Goal: Check status: Check status

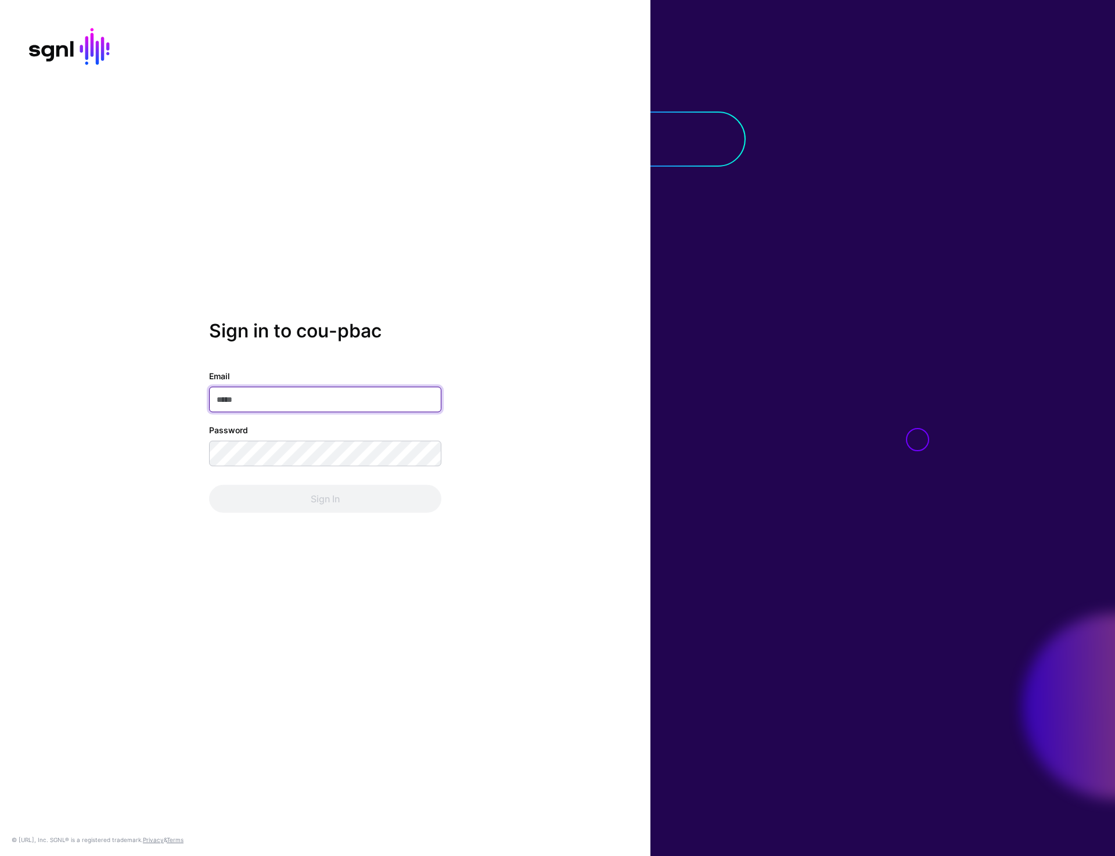
type input "**********"
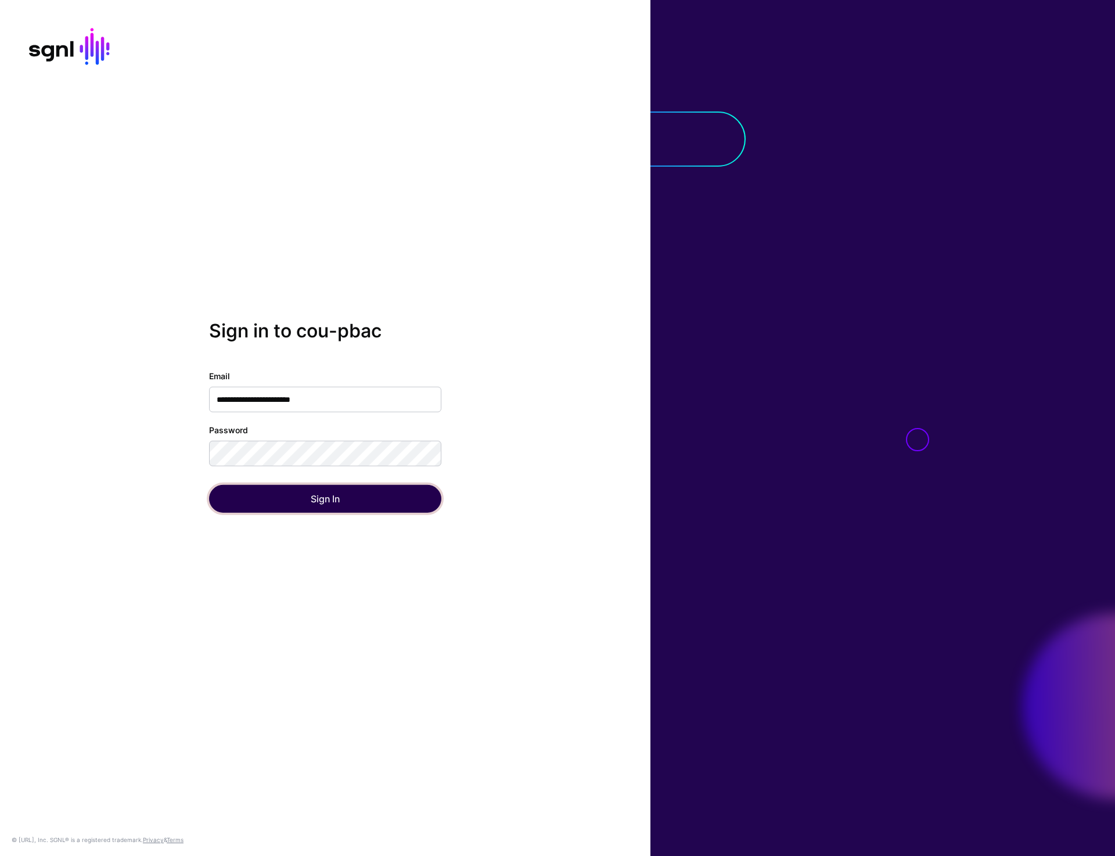
click at [306, 496] on button "Sign In" at bounding box center [325, 499] width 232 height 28
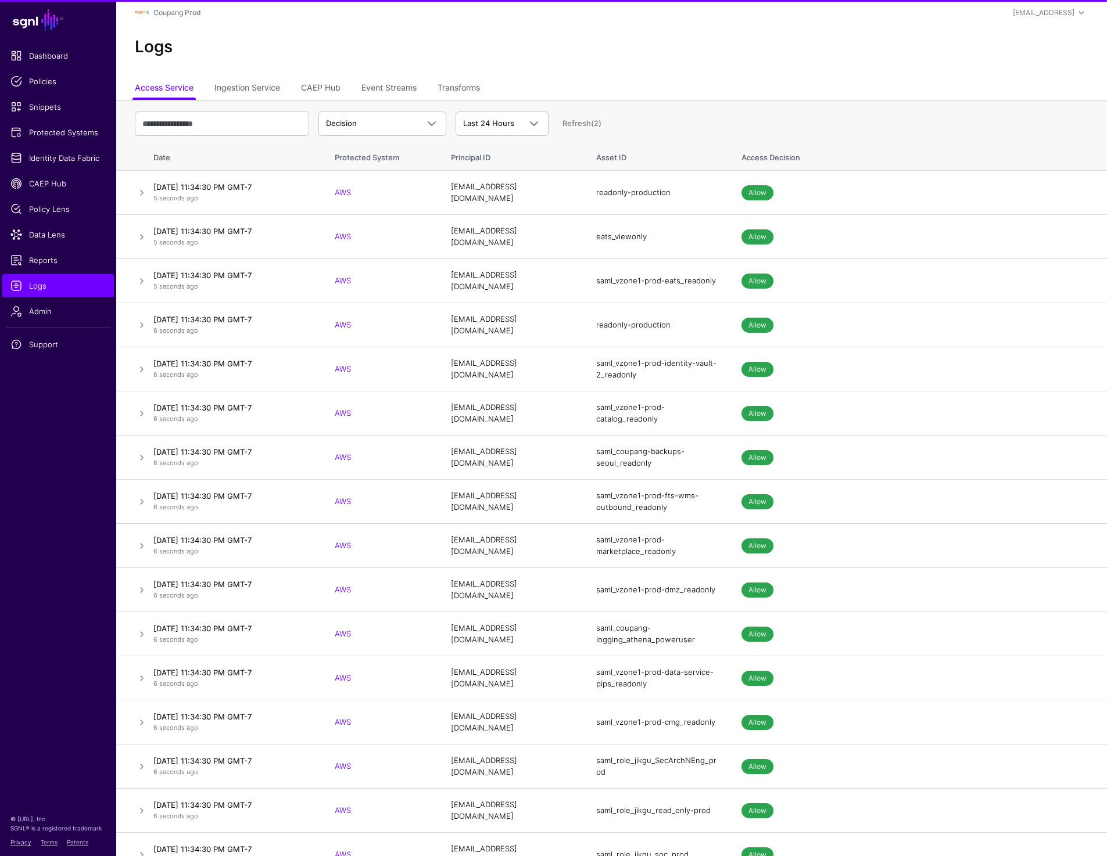
drag, startPoint x: 450, startPoint y: 85, endPoint x: 563, endPoint y: 27, distance: 127.0
click at [450, 85] on link "Transforms" at bounding box center [458, 89] width 42 height 22
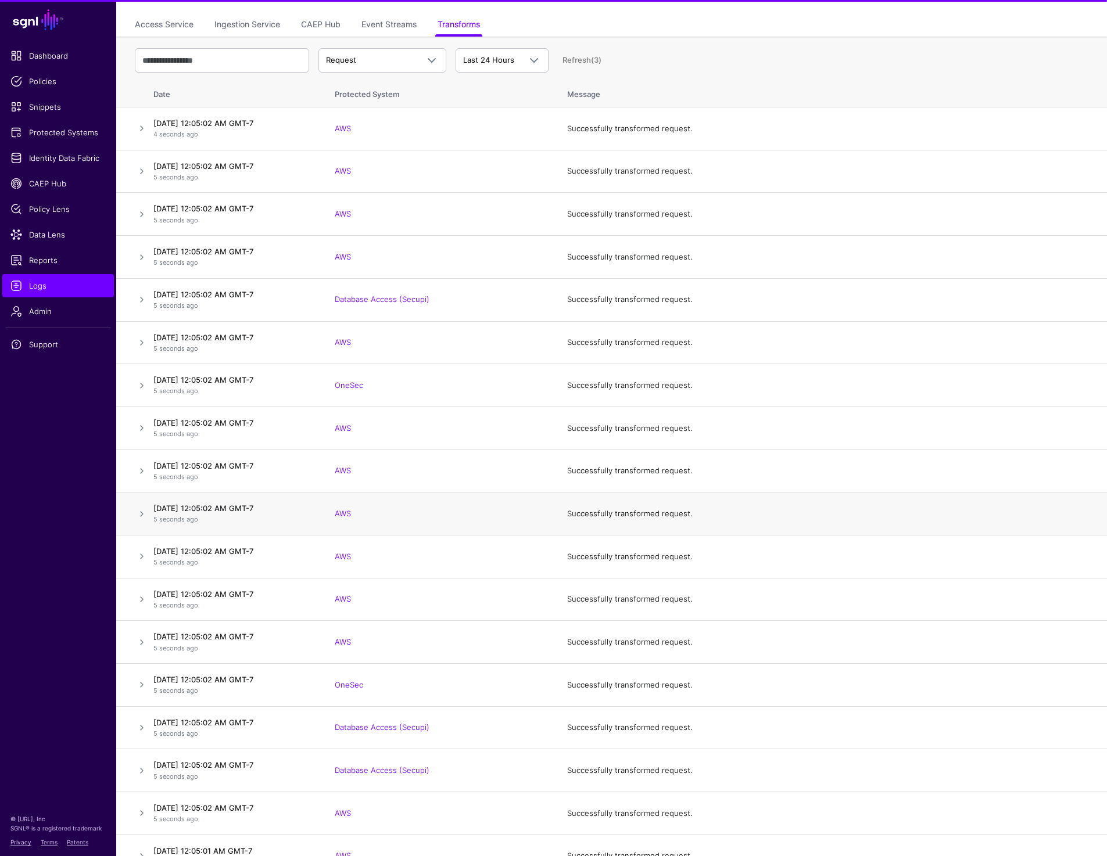
scroll to position [379, 0]
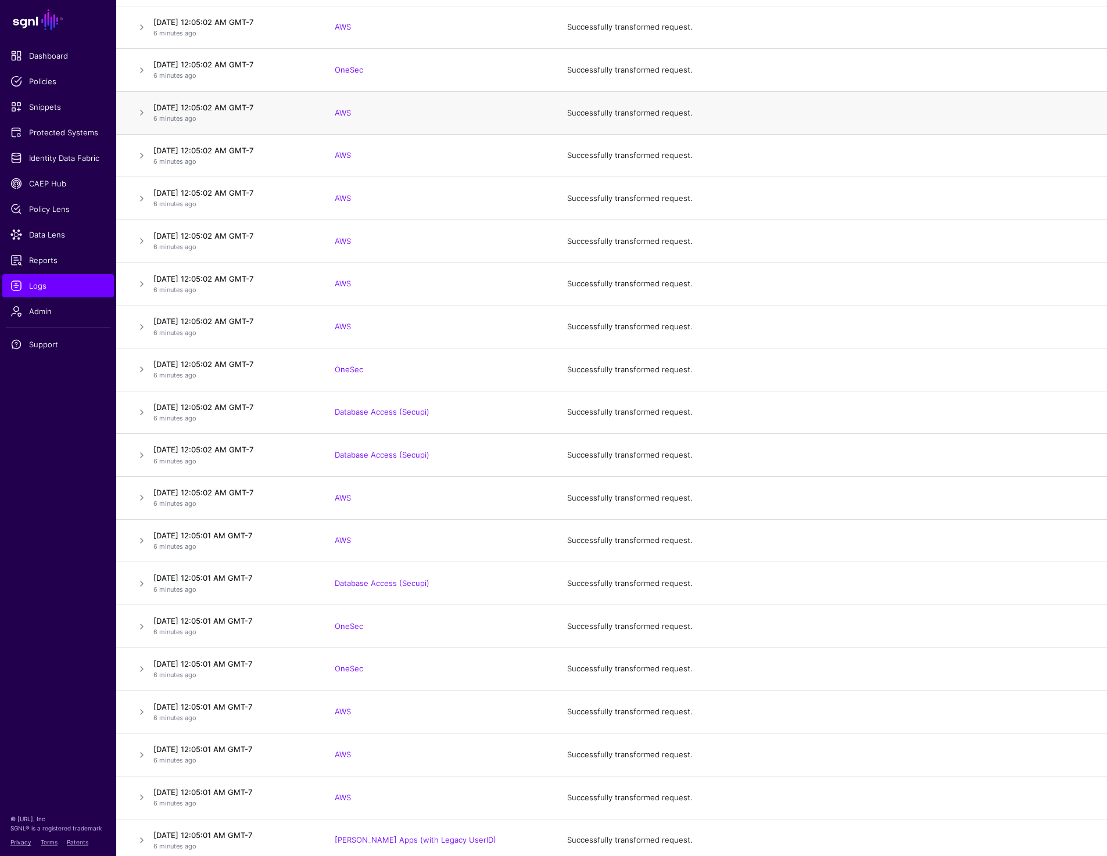
click at [476, 118] on td "AWS" at bounding box center [439, 112] width 232 height 43
click at [814, 579] on td "Successfully transformed request." at bounding box center [830, 583] width 551 height 43
